Goal: Information Seeking & Learning: Check status

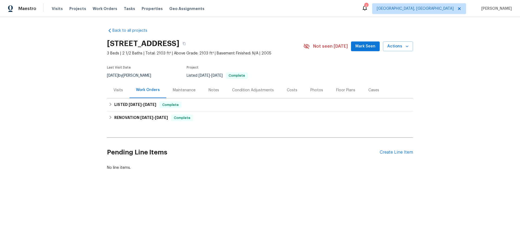
click at [123, 88] on div "Visits" at bounding box center [118, 90] width 22 height 16
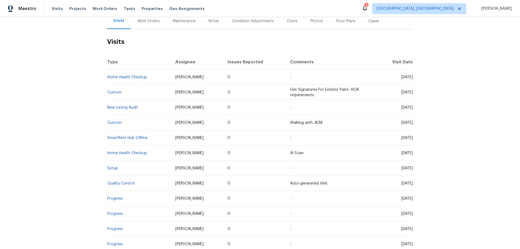
scroll to position [108, 0]
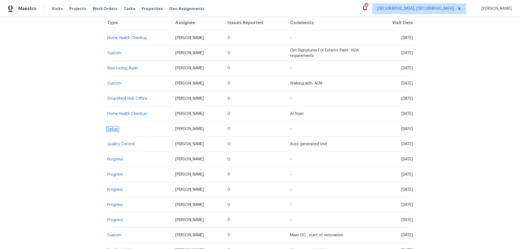
click at [114, 129] on link "Setup" at bounding box center [112, 129] width 11 height 4
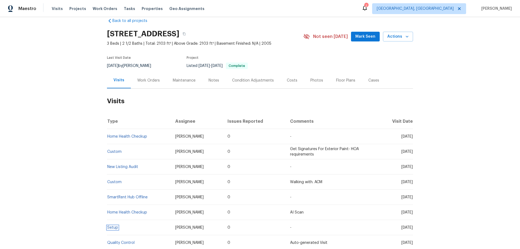
scroll to position [0, 0]
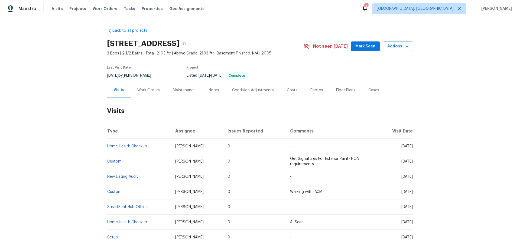
click at [145, 94] on div "Work Orders" at bounding box center [148, 90] width 35 height 16
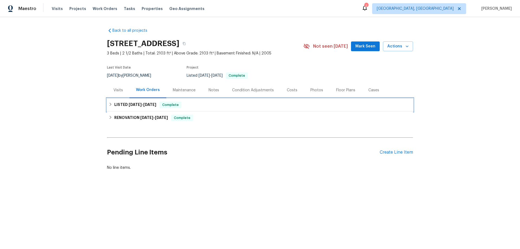
click at [123, 102] on h6 "LISTED 8/26/25 - 8/27/25" at bounding box center [135, 105] width 42 height 6
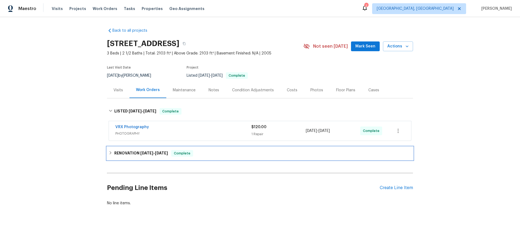
drag, startPoint x: 134, startPoint y: 147, endPoint x: 134, endPoint y: 150, distance: 3.2
click at [133, 147] on div "RENOVATION 8/11/25 - 8/20/25 Complete" at bounding box center [260, 153] width 306 height 13
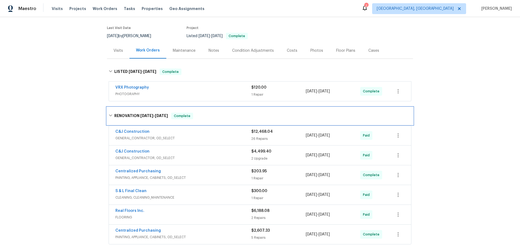
scroll to position [81, 0]
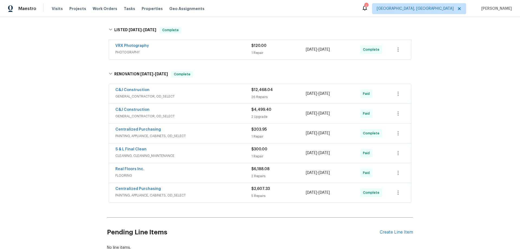
click at [72, 103] on div "Back to all projects 8062 Holland Park St, Chino, CA 91708 3 Beds | 2 1/2 Baths…" at bounding box center [260, 133] width 520 height 232
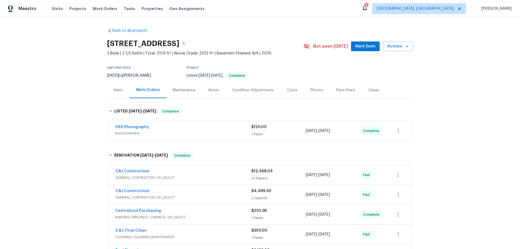
click at [79, 108] on div "Back to all projects 8062 Holland Park St, Chino, CA 91708 3 Beds | 2 1/2 Baths…" at bounding box center [260, 133] width 520 height 232
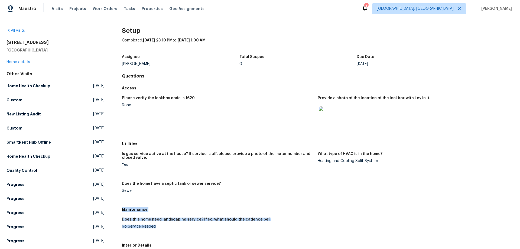
drag, startPoint x: 122, startPoint y: 211, endPoint x: 161, endPoint y: 226, distance: 41.2
click at [161, 226] on div "Maintenance Does this home need landscaping service? If so, what should the cad…" at bounding box center [317, 222] width 391 height 36
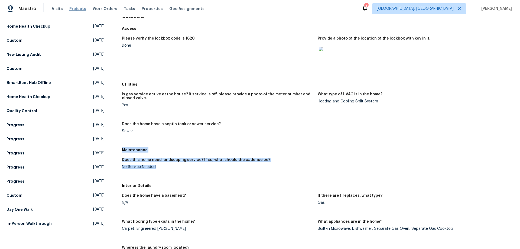
scroll to position [27, 0]
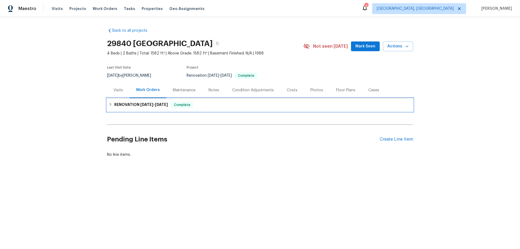
click at [109, 104] on icon at bounding box center [111, 104] width 4 height 4
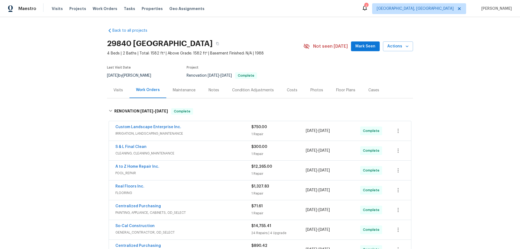
click at [78, 99] on div "Back to all projects 29840 Avenida De Real, Menifee, CA 92586 4 Beds | 2 Baths …" at bounding box center [260, 133] width 520 height 232
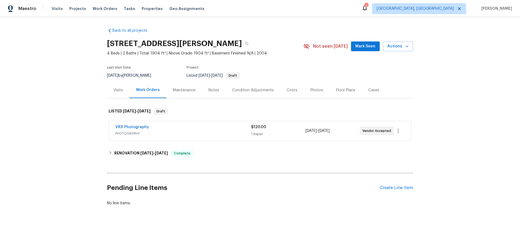
click at [109, 89] on div "Visits" at bounding box center [118, 90] width 22 height 16
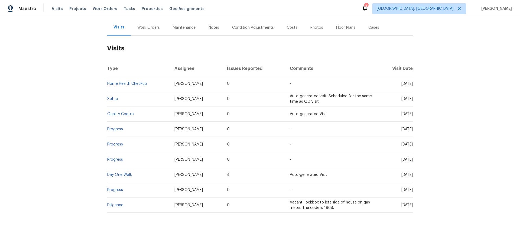
scroll to position [67, 0]
click at [110, 96] on link "Setup" at bounding box center [112, 98] width 11 height 4
click at [141, 25] on div "Work Orders" at bounding box center [148, 26] width 22 height 5
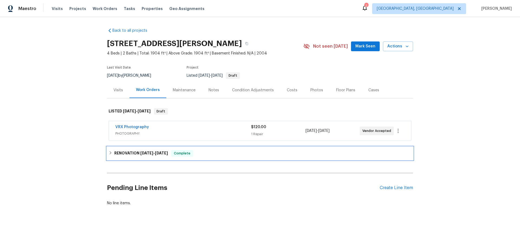
click at [122, 150] on h6 "RENOVATION 8/29/25 - 9/6/25" at bounding box center [141, 153] width 54 height 6
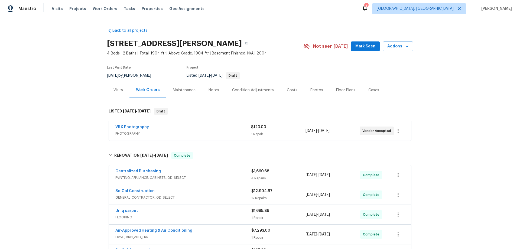
click at [73, 117] on div "Back to all projects 11737 Poppy Rd, Adelanto, CA 92301 4 Beds | 2 Baths | Tota…" at bounding box center [260, 133] width 520 height 232
click at [70, 147] on div "Back to all projects 11737 Poppy Rd, Adelanto, CA 92301 4 Beds | 2 Baths | Tota…" at bounding box center [260, 133] width 520 height 232
drag, startPoint x: 116, startPoint y: 89, endPoint x: 116, endPoint y: 92, distance: 3.8
click at [116, 88] on div "Visits" at bounding box center [117, 89] width 9 height 5
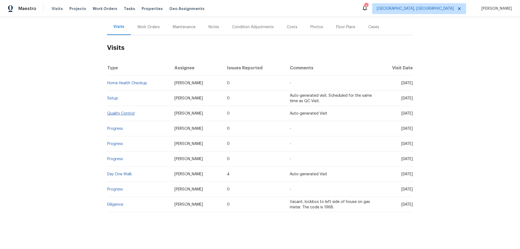
scroll to position [67, 0]
click at [110, 96] on link "Setup" at bounding box center [112, 98] width 11 height 4
click at [143, 27] on div "Work Orders" at bounding box center [148, 27] width 35 height 16
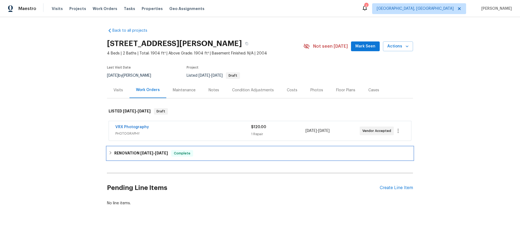
drag, startPoint x: 122, startPoint y: 155, endPoint x: 130, endPoint y: 155, distance: 7.6
click at [122, 155] on h6 "RENOVATION 8/29/25 - 9/6/25" at bounding box center [141, 153] width 54 height 6
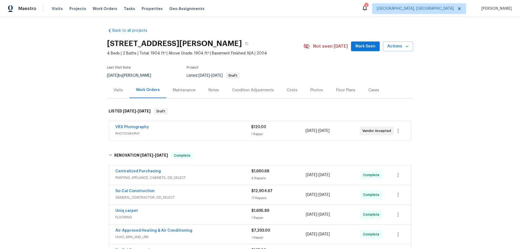
click at [49, 120] on div "Back to all projects 11737 Poppy Rd, Adelanto, CA 92301 4 Beds | 2 Baths | Tota…" at bounding box center [260, 133] width 520 height 232
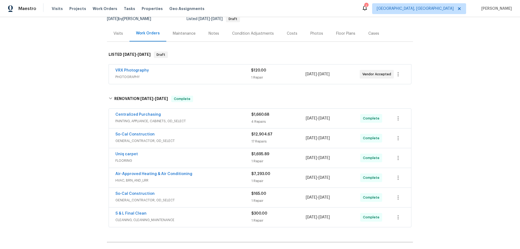
scroll to position [96, 0]
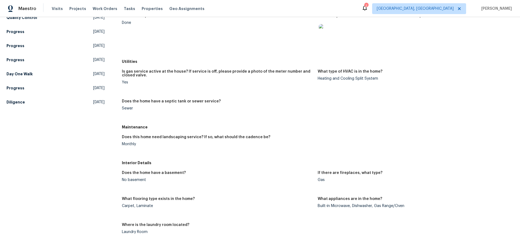
scroll to position [108, 0]
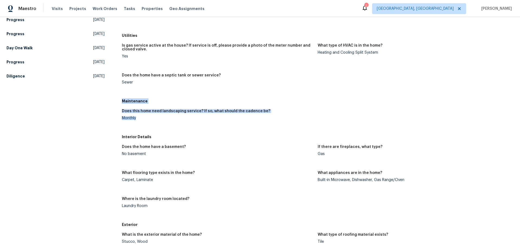
drag, startPoint x: 121, startPoint y: 101, endPoint x: 142, endPoint y: 124, distance: 30.5
click at [142, 124] on div "Maintenance Does this home need landscaping service? If so, what should the cad…" at bounding box center [317, 114] width 391 height 36
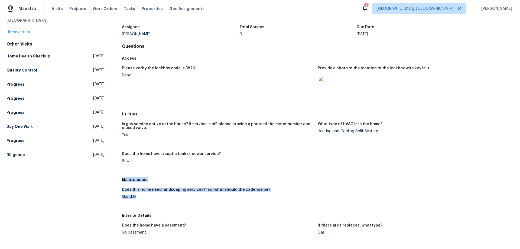
scroll to position [0, 0]
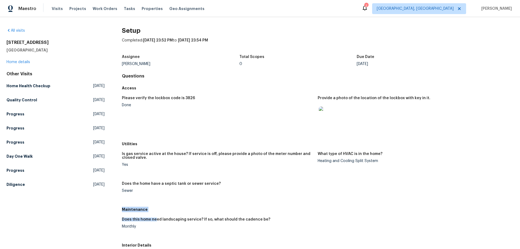
drag, startPoint x: 122, startPoint y: 207, endPoint x: 135, endPoint y: 229, distance: 24.9
click at [155, 224] on div "Maintenance Does this home need landscaping service? If so, what should the cad…" at bounding box center [317, 222] width 391 height 36
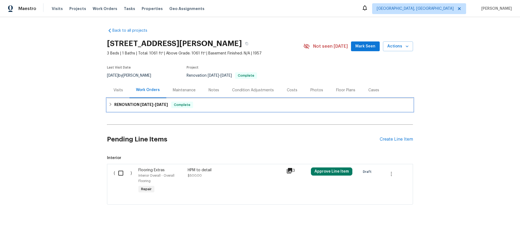
click at [148, 105] on span "[DATE]" at bounding box center [146, 105] width 13 height 4
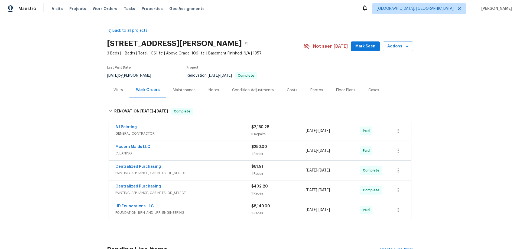
click at [81, 93] on div "Back to all projects [STREET_ADDRESS][PERSON_NAME] 3 Beds | 1 Baths | Total: 10…" at bounding box center [260, 133] width 520 height 232
click at [75, 129] on div "Back to all projects [STREET_ADDRESS][PERSON_NAME] 3 Beds | 1 Baths | Total: 10…" at bounding box center [260, 133] width 520 height 232
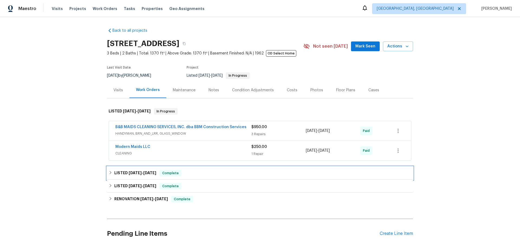
click at [115, 170] on h6 "LISTED 1/16/25 - 1/24/25" at bounding box center [135, 173] width 42 height 6
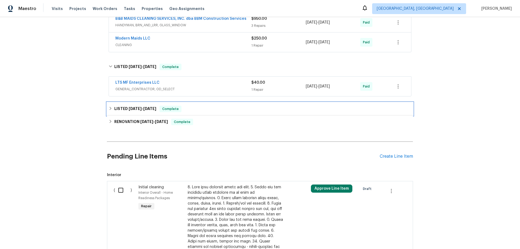
click at [118, 114] on div "LISTED 12/7/24 - 12/9/24 Complete" at bounding box center [260, 108] width 306 height 13
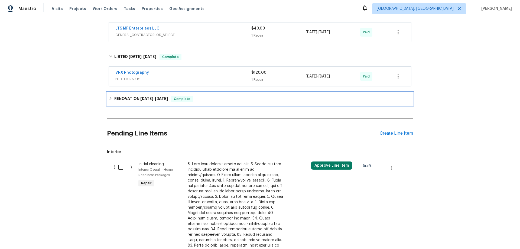
drag, startPoint x: 118, startPoint y: 103, endPoint x: 103, endPoint y: 163, distance: 62.5
click at [118, 103] on div "RENOVATION 8/16/24 - 10/30/24 Complete" at bounding box center [260, 98] width 306 height 13
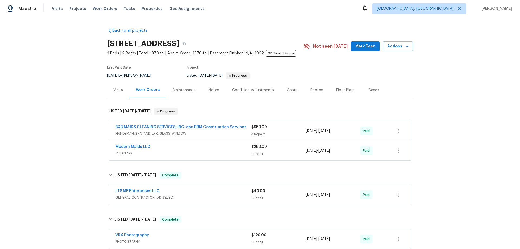
click at [66, 104] on div "Back to all projects 8512 Charing Cross Ln, Dallas, TX 75238 3 Beds | 2 Baths |…" at bounding box center [260, 133] width 520 height 232
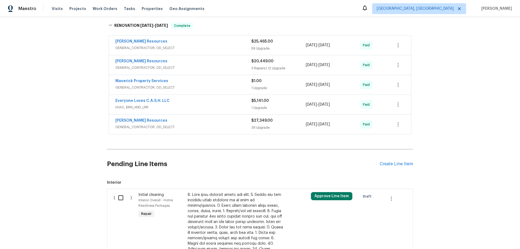
scroll to position [166, 0]
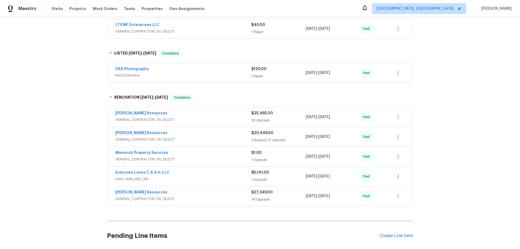
click at [71, 94] on div "Back to all projects 8512 Charing Cross Ln, Dallas, TX 75238 3 Beds | 2 Baths |…" at bounding box center [260, 133] width 520 height 232
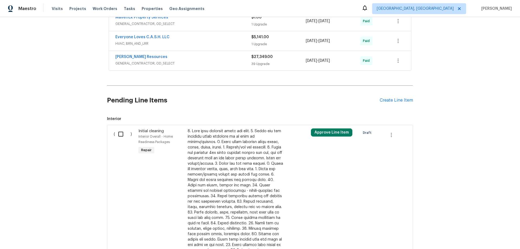
scroll to position [0, 0]
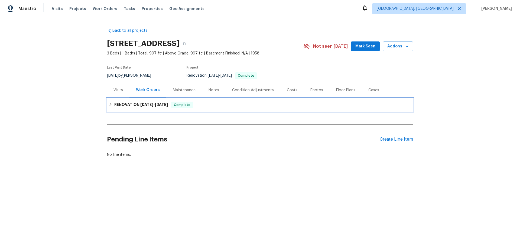
drag, startPoint x: 119, startPoint y: 103, endPoint x: 111, endPoint y: 108, distance: 9.1
click at [119, 103] on h6 "RENOVATION 8/21/25 - 9/3/25" at bounding box center [141, 105] width 54 height 6
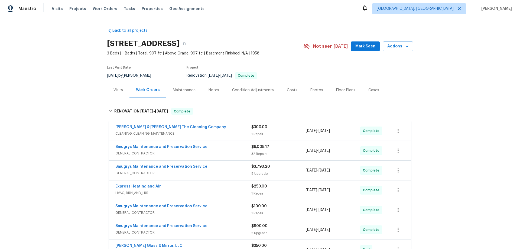
click at [76, 85] on div "Back to all projects 3871 Dalry Dr, Jacksonville, FL 32246 3 Beds | 1 Baths | T…" at bounding box center [260, 133] width 520 height 232
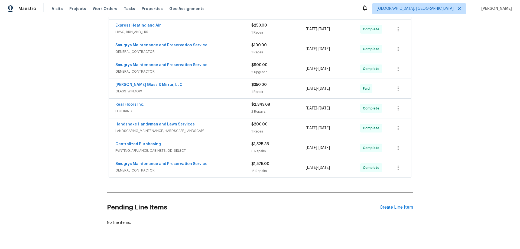
click at [59, 84] on div "Back to all projects 3871 Dalry Dr, Jacksonville, FL 32246 3 Beds | 1 Baths | T…" at bounding box center [260, 133] width 520 height 232
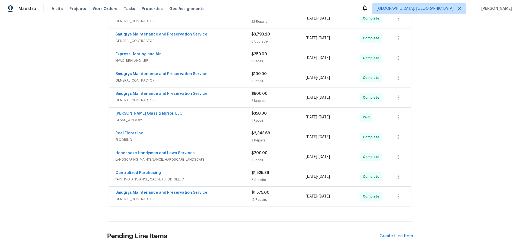
scroll to position [70, 0]
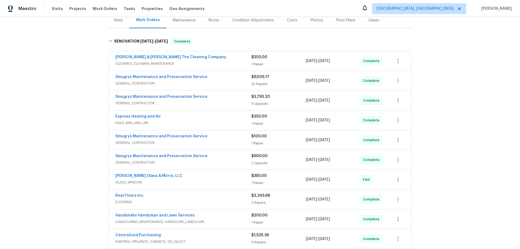
click at [57, 116] on div "Back to all projects 3871 Dalry Dr, Jacksonville, FL 32246 3 Beds | 1 Baths | T…" at bounding box center [260, 133] width 520 height 232
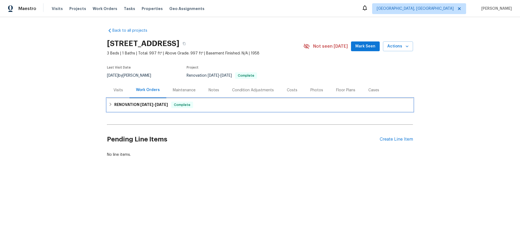
click at [110, 106] on icon at bounding box center [111, 104] width 4 height 4
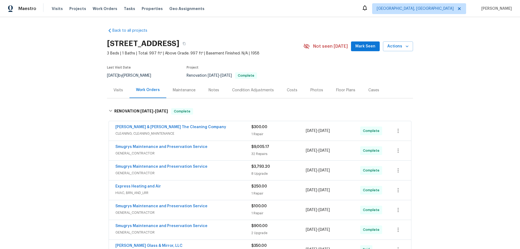
click at [66, 116] on div "Back to all projects [STREET_ADDRESS] 3 Beds | 1 Baths | Total: 997 ft² | Above…" at bounding box center [260, 133] width 520 height 232
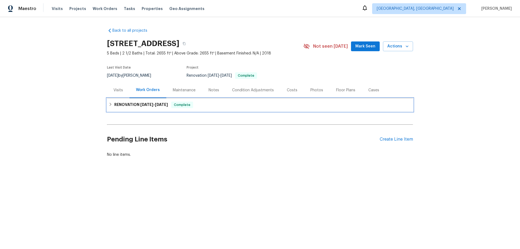
click at [128, 102] on h6 "RENOVATION 8/25/25 - 9/3/25" at bounding box center [141, 105] width 54 height 6
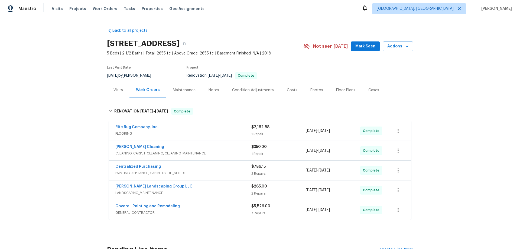
click at [70, 97] on div "Back to all projects 1222 Cotillion Dr, Murfreesboro, TN 37128 5 Beds | 2 1/2 B…" at bounding box center [260, 133] width 520 height 232
click at [81, 97] on div "Back to all projects 1222 Cotillion Dr, Murfreesboro, TN 37128 5 Beds | 2 1/2 B…" at bounding box center [260, 133] width 520 height 232
click at [72, 85] on div "Back to all projects 1222 Cotillion Dr, Murfreesboro, TN 37128 5 Beds | 2 1/2 B…" at bounding box center [260, 133] width 520 height 232
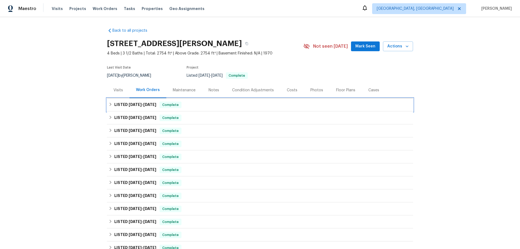
click at [114, 103] on h6 "LISTED [DATE] - [DATE]" at bounding box center [135, 105] width 42 height 6
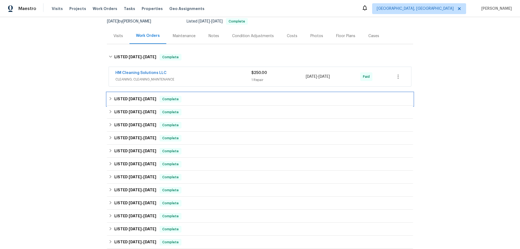
click at [119, 99] on h6 "LISTED 8/13/25 - 8/18/25" at bounding box center [135, 99] width 42 height 6
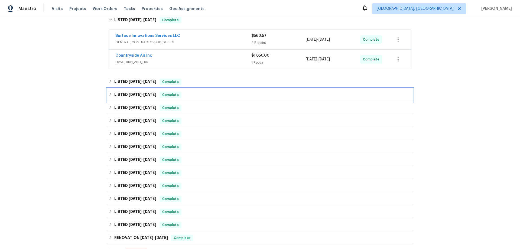
drag, startPoint x: 117, startPoint y: 88, endPoint x: 123, endPoint y: 94, distance: 8.6
click at [117, 88] on div "LISTED 5/16/25 - 5/29/25 Complete Atascocita Pest Control, Inc. PESTS, BRN_AND_…" at bounding box center [260, 94] width 306 height 13
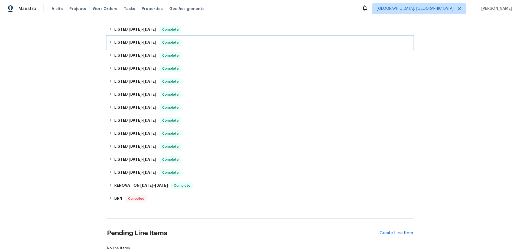
scroll to position [190, 0]
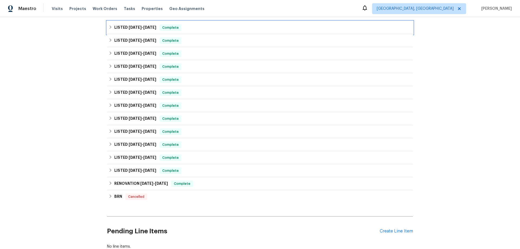
drag, startPoint x: 110, startPoint y: 28, endPoint x: 124, endPoint y: 103, distance: 76.0
click at [110, 28] on icon at bounding box center [111, 27] width 4 height 4
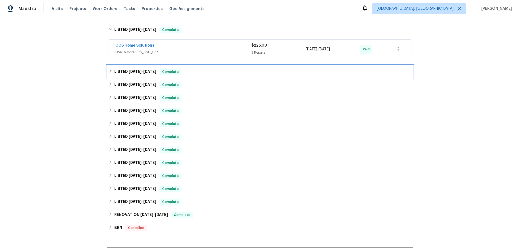
click at [114, 72] on h6 "LISTED 5/16/25 - 5/29/25" at bounding box center [135, 71] width 42 height 6
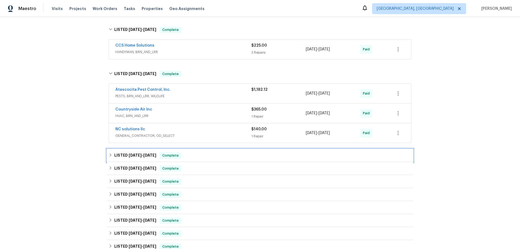
click at [111, 153] on div "LISTED 4/7/25 - 4/9/25 Complete" at bounding box center [260, 155] width 303 height 6
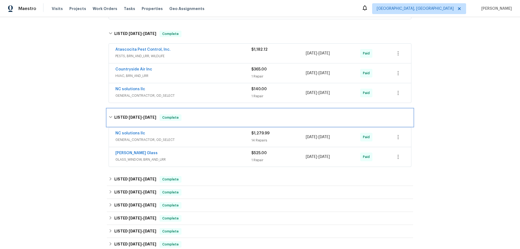
scroll to position [271, 0]
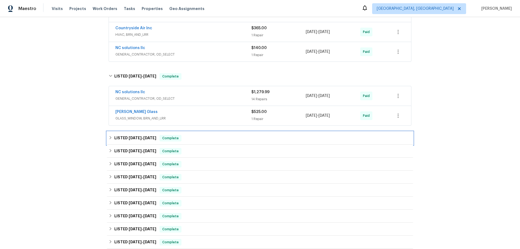
click at [112, 136] on div "LISTED 3/20/25 - 3/26/25 Complete" at bounding box center [260, 138] width 303 height 6
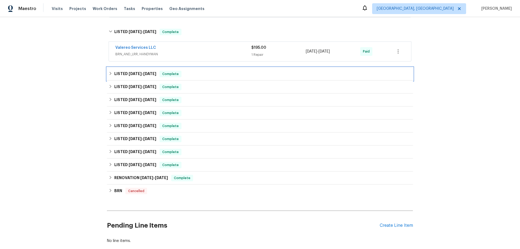
drag, startPoint x: 110, startPoint y: 69, endPoint x: 96, endPoint y: 103, distance: 37.1
click at [111, 70] on div "LISTED 3/12/25 - 3/13/25 Complete" at bounding box center [260, 73] width 306 height 13
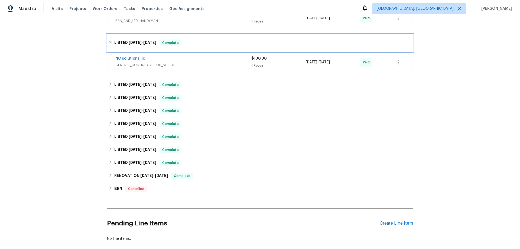
scroll to position [445, 0]
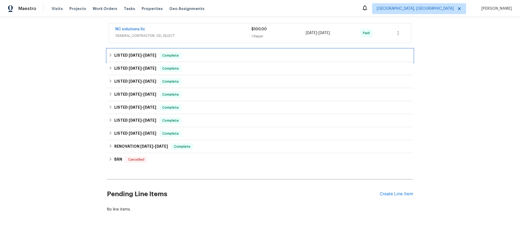
drag, startPoint x: 109, startPoint y: 49, endPoint x: 109, endPoint y: 93, distance: 44.1
click at [109, 52] on div "LISTED 1/16/25 - 1/17/25 Complete" at bounding box center [260, 55] width 303 height 6
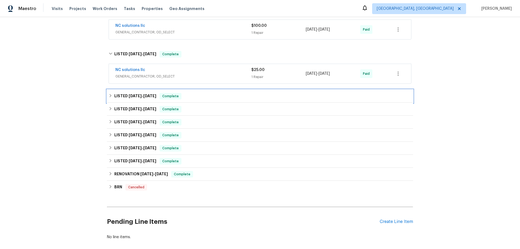
click at [111, 90] on div "LISTED 12/24/24 - 12/27/24 Complete" at bounding box center [260, 96] width 306 height 13
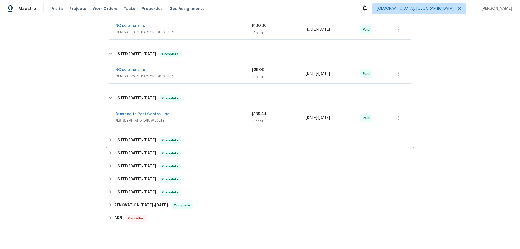
click at [113, 135] on div "LISTED 11/12/24 - 11/15/24 Complete" at bounding box center [260, 140] width 306 height 13
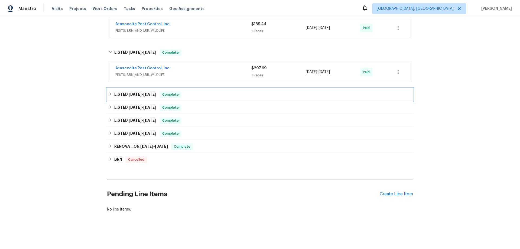
click at [111, 92] on div "LISTED 10/31/24 - 11/5/24 Complete" at bounding box center [260, 94] width 303 height 6
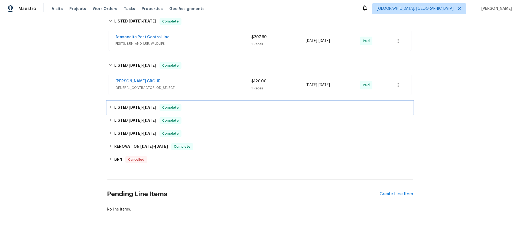
click at [111, 105] on div "LISTED 7/16/24 - 7/22/24 Complete" at bounding box center [260, 107] width 303 height 6
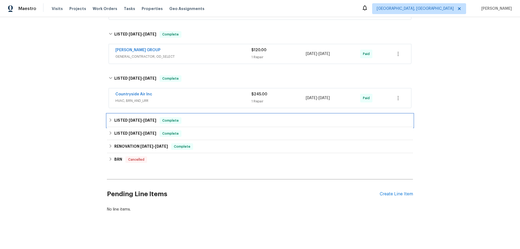
click at [110, 119] on div "LISTED 7/10/24 - 7/11/24 Complete" at bounding box center [260, 120] width 303 height 6
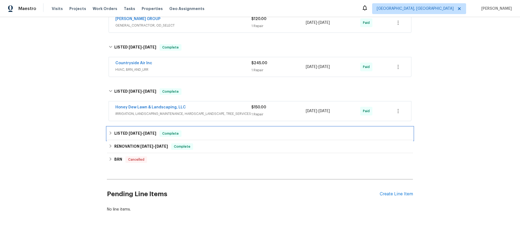
drag, startPoint x: 110, startPoint y: 130, endPoint x: 96, endPoint y: 148, distance: 22.5
click at [110, 131] on div "LISTED 6/21/24 - 6/22/24 Complete" at bounding box center [260, 133] width 303 height 6
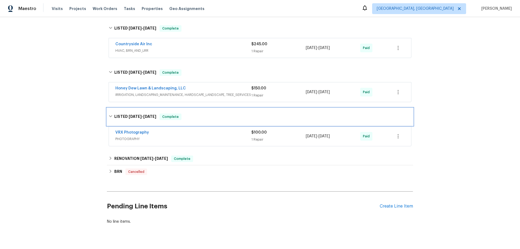
scroll to position [663, 0]
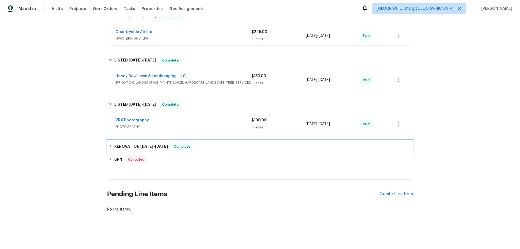
click at [109, 144] on icon at bounding box center [111, 146] width 4 height 4
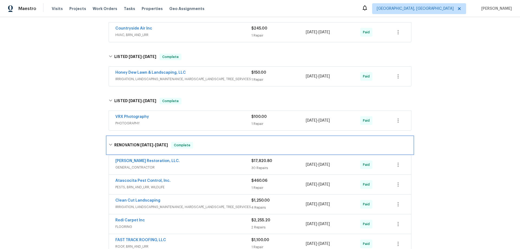
scroll to position [774, 0]
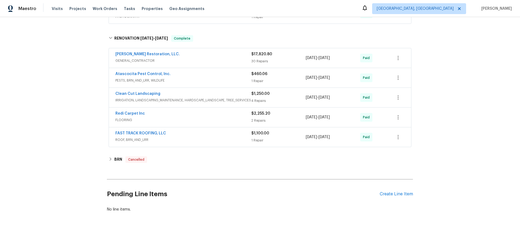
click at [110, 159] on div "BRN Cancelled" at bounding box center [260, 159] width 306 height 13
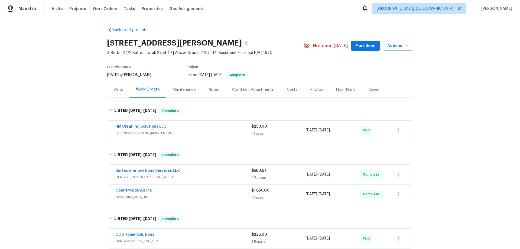
scroll to position [0, 0]
click at [88, 96] on div "Back to all projects 12803 Shady Knoll Ln, Cypress, TX 77429 4 Beds | 3 1/2 Bat…" at bounding box center [260, 133] width 520 height 232
click at [77, 94] on div "Back to all projects 12803 Shady Knoll Ln, Cypress, TX 77429 4 Beds | 3 1/2 Bat…" at bounding box center [260, 133] width 520 height 232
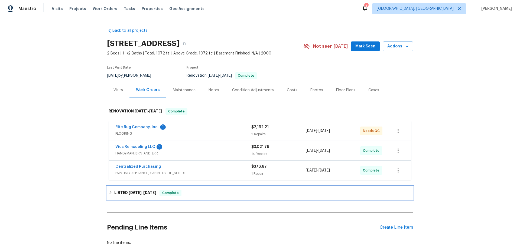
click at [117, 192] on h6 "LISTED 9/5/25 - 9/6/25" at bounding box center [135, 193] width 42 height 6
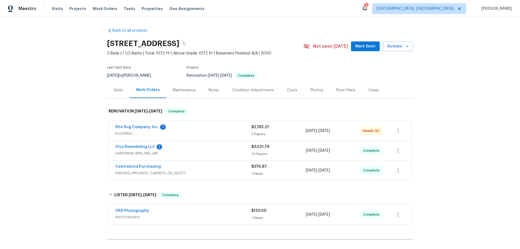
click at [80, 100] on div "Back to all projects 6403 Riverview Loop, Grove City, OH 43123 2 Beds | 1 1/2 B…" at bounding box center [260, 133] width 520 height 232
click at [100, 124] on div "Back to all projects 6403 Riverview Loop, Grove City, OH 43123 2 Beds | 1 1/2 B…" at bounding box center [260, 133] width 520 height 232
click at [74, 87] on div "Back to all projects 6403 Riverview Loop, Grove City, OH 43123 2 Beds | 1 1/2 B…" at bounding box center [260, 133] width 520 height 232
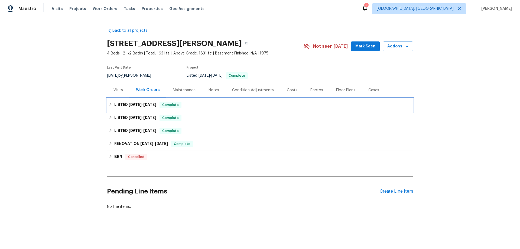
click at [120, 105] on h6 "LISTED [DATE] - [DATE]" at bounding box center [135, 105] width 42 height 6
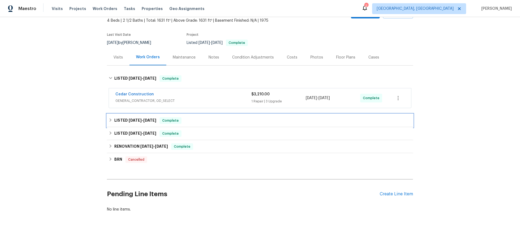
click at [121, 118] on h6 "LISTED 6/18/25 - 6/25/25" at bounding box center [135, 120] width 42 height 6
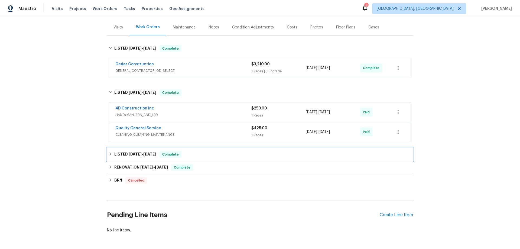
click at [119, 154] on h6 "LISTED 6/4/25 - 6/17/25" at bounding box center [135, 154] width 42 height 6
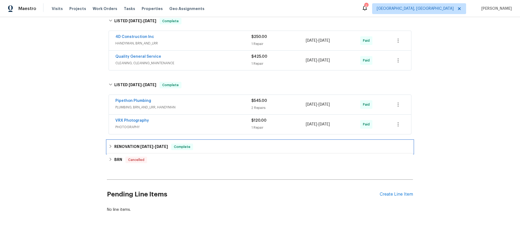
click at [114, 147] on h6 "RENOVATION 1/2/25 - 1/10/25" at bounding box center [141, 146] width 54 height 6
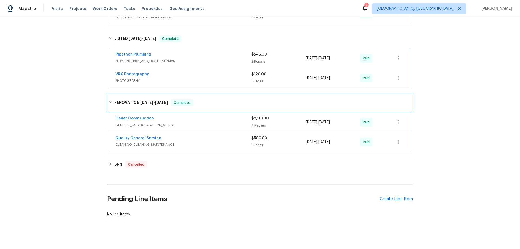
scroll to position [187, 0]
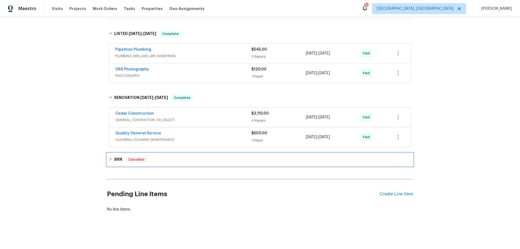
click at [111, 154] on div "BRN Cancelled" at bounding box center [260, 159] width 306 height 13
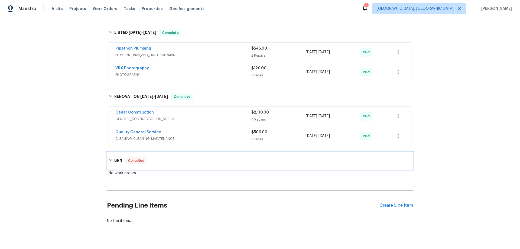
scroll to position [0, 0]
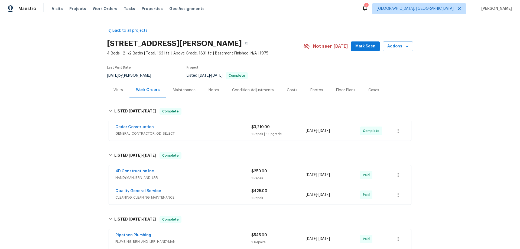
click at [84, 115] on div "Back to all projects 11435 Tampa Ave Unit 92, Porter Ranch, CA 91326 4 Beds | 2…" at bounding box center [260, 133] width 520 height 232
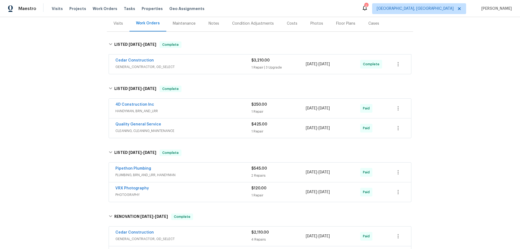
scroll to position [194, 0]
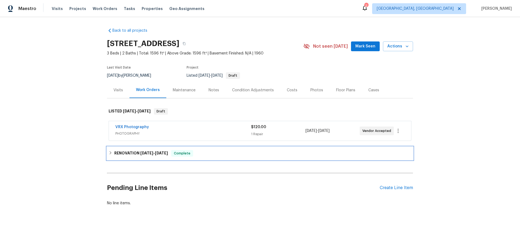
click at [128, 154] on h6 "RENOVATION [DATE] - [DATE]" at bounding box center [141, 153] width 54 height 6
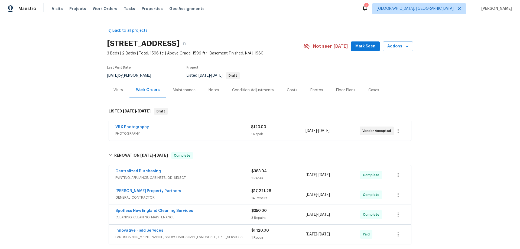
click at [80, 77] on div "Back to all projects [STREET_ADDRESS] 3 Beds | 2 Baths | Total: 1596 ft² | Abov…" at bounding box center [260, 133] width 520 height 232
click at [67, 132] on div "Back to all projects [STREET_ADDRESS] 3 Beds | 2 Baths | Total: 1596 ft² | Abov…" at bounding box center [260, 133] width 520 height 232
click at [64, 113] on div "Back to all projects [STREET_ADDRESS] 3 Beds | 2 Baths | Total: 1596 ft² | Abov…" at bounding box center [260, 133] width 520 height 232
click at [79, 90] on div "Back to all projects [STREET_ADDRESS] 3 Beds | 2 Baths | Total: 1596 ft² | Abov…" at bounding box center [260, 133] width 520 height 232
click at [62, 106] on div "Back to all projects [STREET_ADDRESS] 3 Beds | 2 Baths | Total: 1596 ft² | Abov…" at bounding box center [260, 133] width 520 height 232
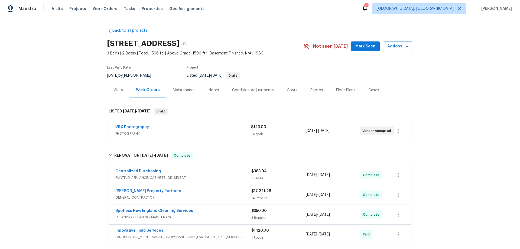
click at [54, 116] on div "Back to all projects [STREET_ADDRESS] 3 Beds | 2 Baths | Total: 1596 ft² | Abov…" at bounding box center [260, 133] width 520 height 232
click at [68, 102] on div "Back to all projects [STREET_ADDRESS] 3 Beds | 2 Baths | Total: 1596 ft² | Abov…" at bounding box center [260, 133] width 520 height 232
click at [71, 103] on div "Back to all projects [STREET_ADDRESS] 3 Beds | 2 Baths | Total: 1596 ft² | Abov…" at bounding box center [260, 133] width 520 height 232
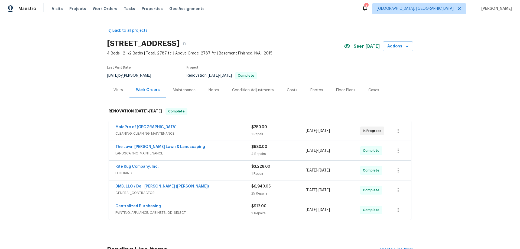
click at [67, 120] on div "Back to all projects [STREET_ADDRESS] 4 Beds | 2 1/2 Baths | Total: 2787 ft² | …" at bounding box center [260, 133] width 520 height 232
click at [83, 94] on div "Back to all projects [STREET_ADDRESS] 4 Beds | 2 1/2 Baths | Total: 2787 ft² | …" at bounding box center [260, 133] width 520 height 232
click at [50, 99] on div "Back to all projects 112 Balsam Cir, Summerville, SC 29485 4 Beds | 2 1/2 Baths…" at bounding box center [260, 133] width 520 height 232
click at [60, 116] on div "Back to all projects 112 Balsam Cir, Summerville, SC 29485 4 Beds | 2 1/2 Baths…" at bounding box center [260, 133] width 520 height 232
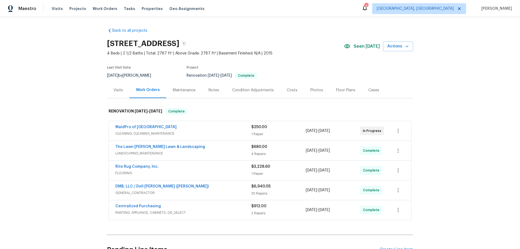
click at [58, 99] on div "Back to all projects 112 Balsam Cir, Summerville, SC 29485 4 Beds | 2 1/2 Baths…" at bounding box center [260, 133] width 520 height 232
click at [76, 96] on div "Back to all projects 112 Balsam Cir, Summerville, SC 29485 4 Beds | 2 1/2 Baths…" at bounding box center [260, 133] width 520 height 232
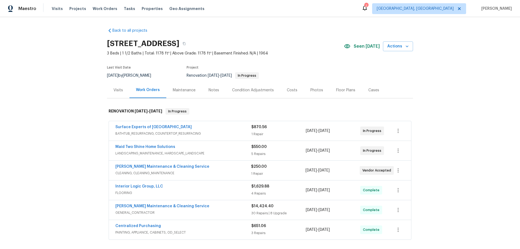
click at [61, 114] on div "Back to all projects 4107 Summerglen Dr, Greensboro, NC 27406 3 Beds | 1 1/2 Ba…" at bounding box center [260, 133] width 520 height 232
click at [60, 106] on div "Back to all projects 4107 Summerglen Dr, Greensboro, NC 27406 3 Beds | 1 1/2 Ba…" at bounding box center [260, 133] width 520 height 232
click at [63, 90] on div "Back to all projects 4107 Summerglen Dr, Greensboro, NC 27406 3 Beds | 1 1/2 Ba…" at bounding box center [260, 133] width 520 height 232
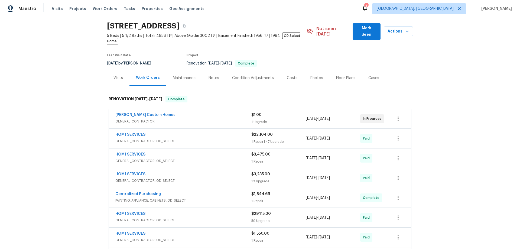
scroll to position [27, 0]
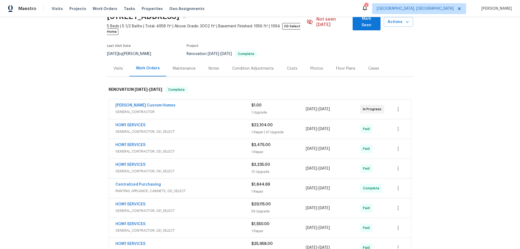
click at [73, 108] on div "Back to all projects [STREET_ADDRESS] 5 Beds | 5 1/2 Baths | Total: 4958 ft² | …" at bounding box center [260, 133] width 520 height 232
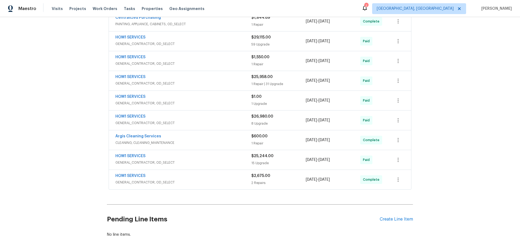
click at [50, 132] on div "Back to all projects [STREET_ADDRESS] 5 Beds | 5 1/2 Baths | Total: 4958 ft² | …" at bounding box center [260, 133] width 520 height 232
click at [58, 90] on div "Back to all projects [STREET_ADDRESS] 5 Beds | 5 1/2 Baths | Total: 4958 ft² | …" at bounding box center [260, 133] width 520 height 232
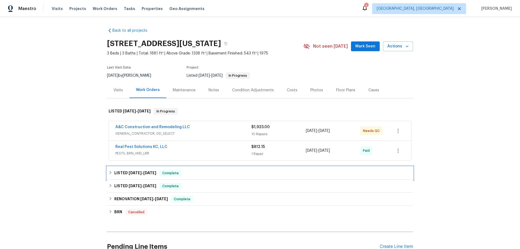
click at [114, 174] on h6 "LISTED [DATE] - [DATE]" at bounding box center [135, 173] width 42 height 6
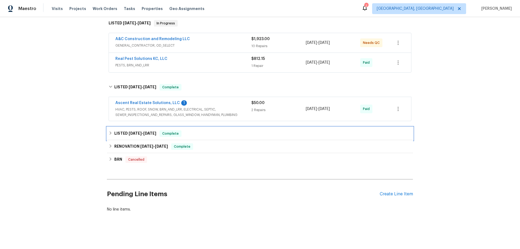
drag, startPoint x: 116, startPoint y: 129, endPoint x: 123, endPoint y: 144, distance: 16.1
click at [116, 130] on h6 "LISTED [DATE] - [DATE]" at bounding box center [135, 133] width 42 height 6
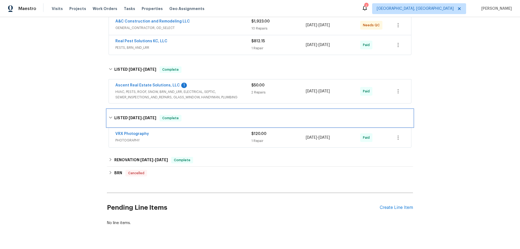
scroll to position [120, 0]
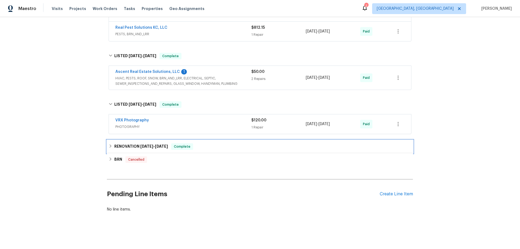
click at [117, 147] on h6 "RENOVATION [DATE] - [DATE]" at bounding box center [141, 146] width 54 height 6
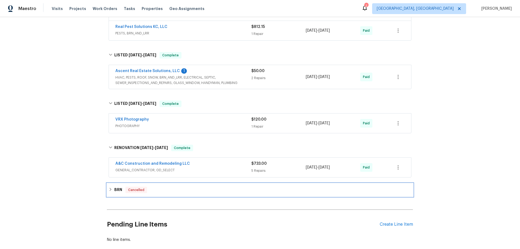
click at [110, 189] on icon at bounding box center [111, 189] width 4 height 4
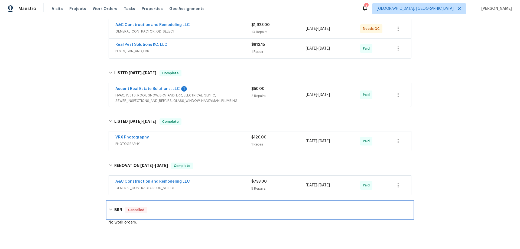
scroll to position [93, 0]
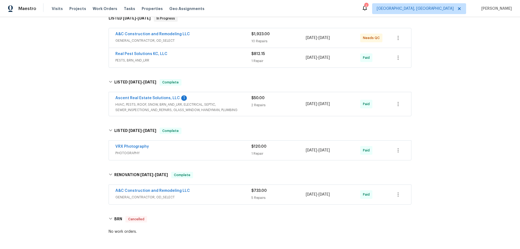
click at [71, 68] on div "Back to all projects [STREET_ADDRESS][US_STATE] 3 Beds | 3 Baths | Total: 1881 …" at bounding box center [260, 133] width 520 height 232
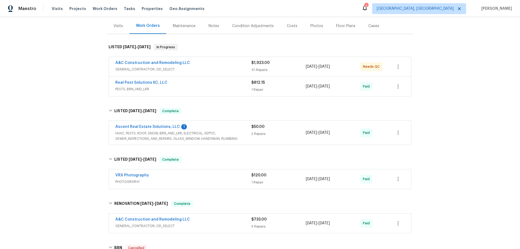
scroll to position [0, 0]
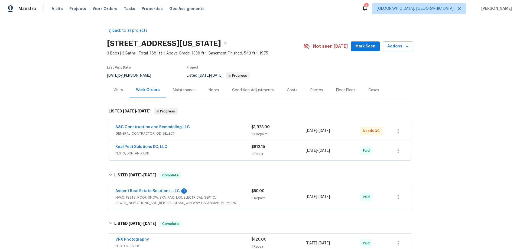
click at [72, 89] on div "Back to all projects [STREET_ADDRESS][US_STATE] 3 Beds | 3 Baths | Total: 1881 …" at bounding box center [260, 133] width 520 height 232
